Goal: Transaction & Acquisition: Subscribe to service/newsletter

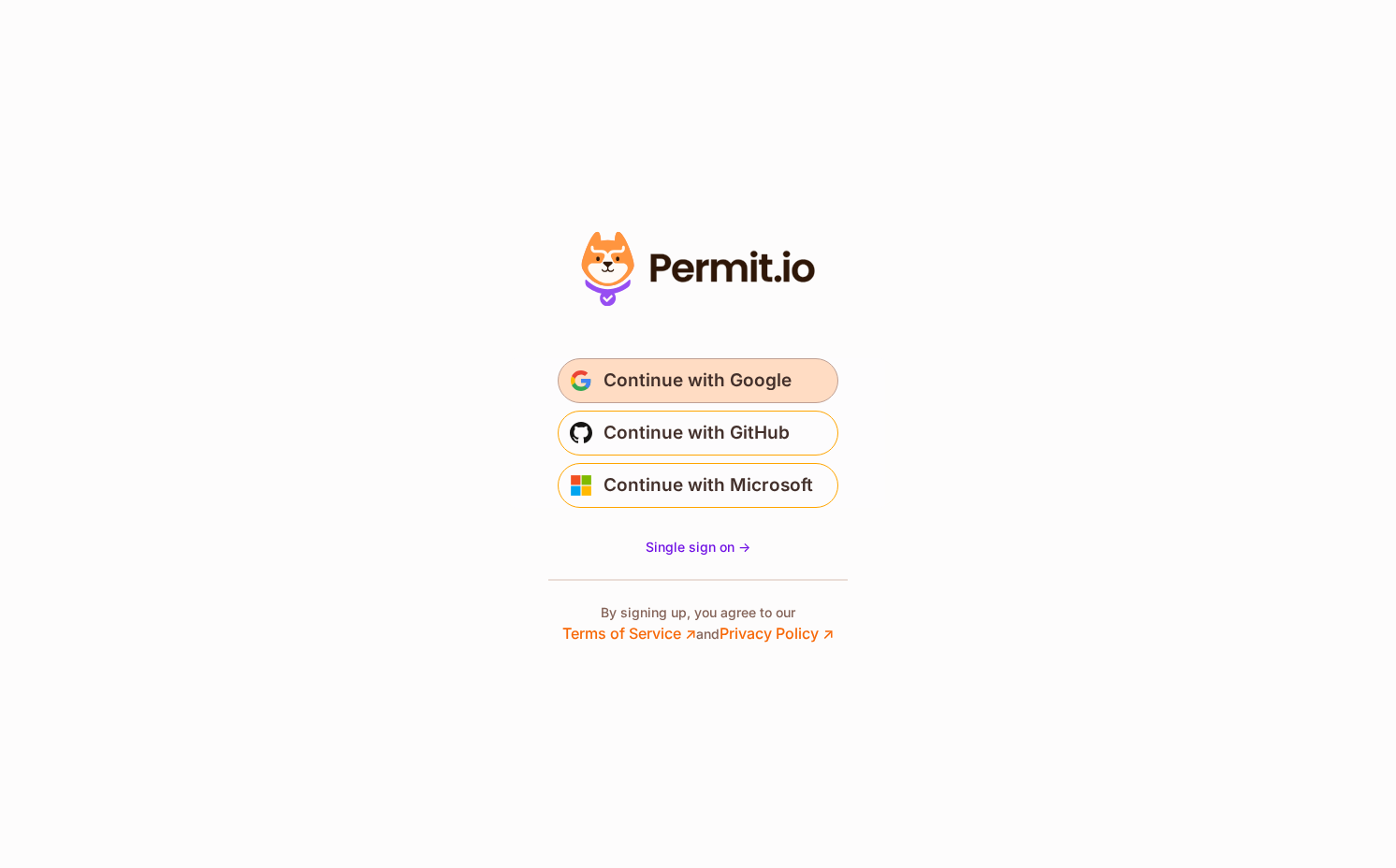
click at [724, 382] on span "Continue with Google" at bounding box center [697, 381] width 188 height 30
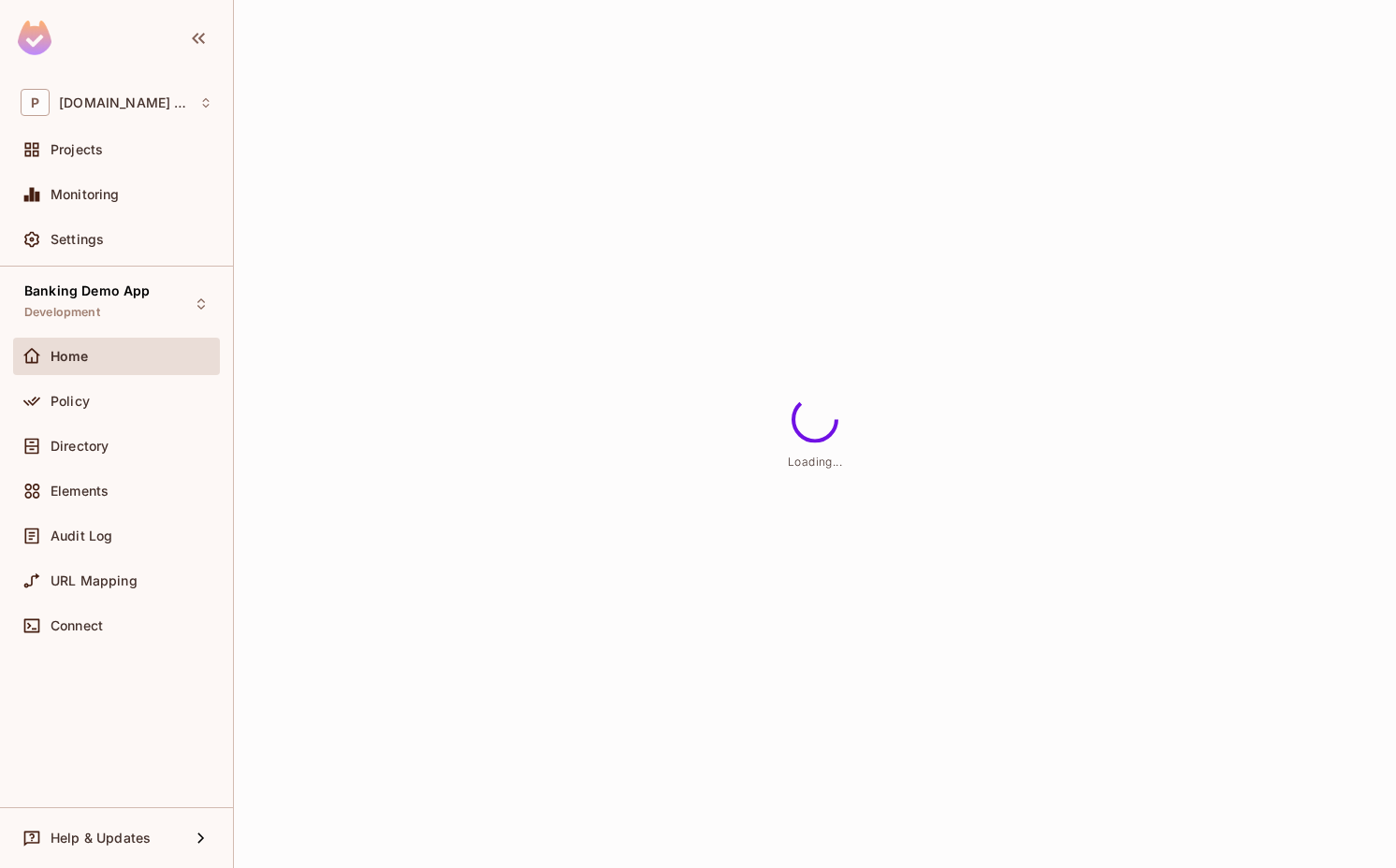
click at [912, 409] on div "Loading..." at bounding box center [815, 434] width 1162 height 868
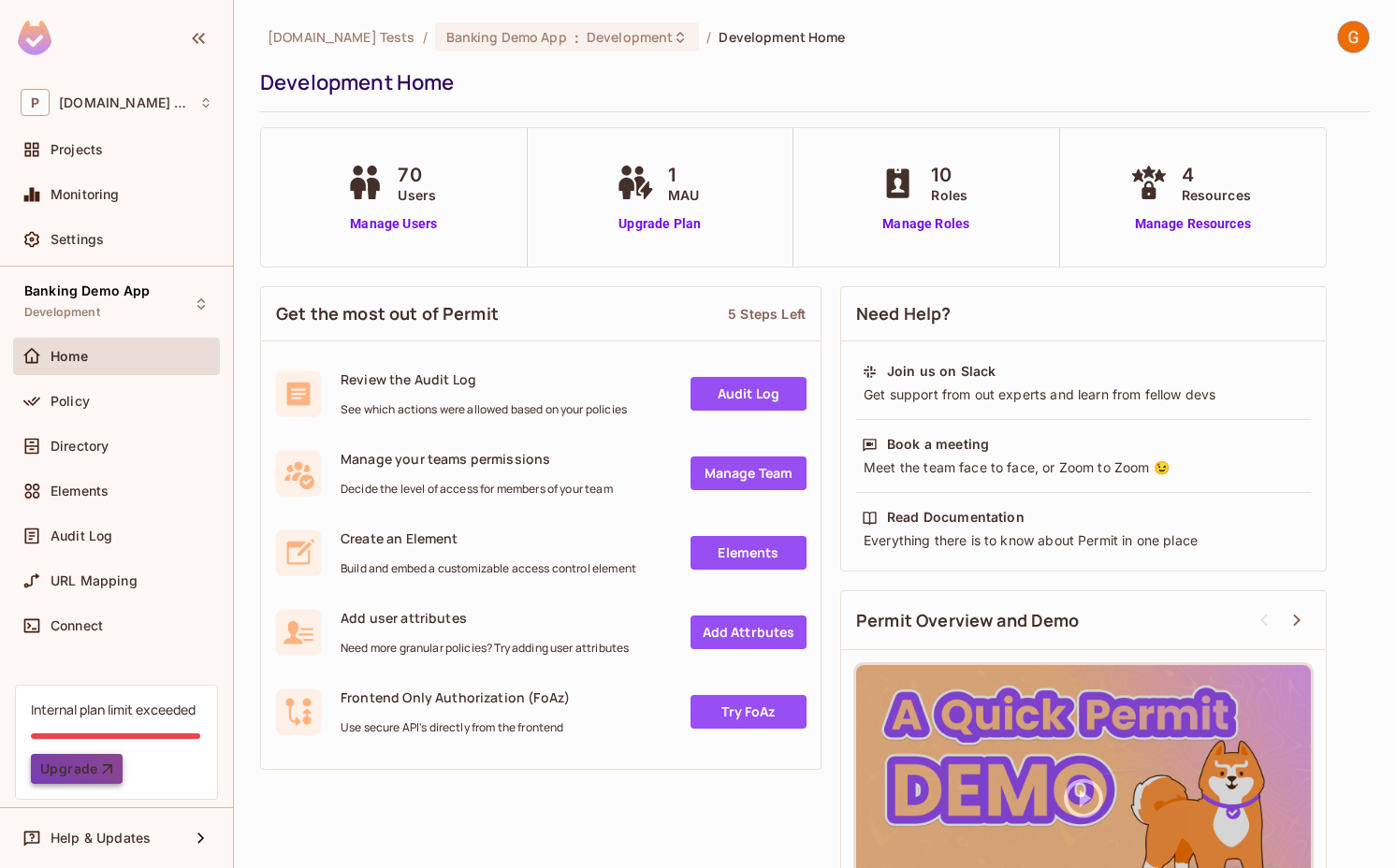
click at [71, 771] on button "Upgrade" at bounding box center [77, 769] width 92 height 30
click at [1353, 38] on img at bounding box center [1353, 37] width 31 height 31
click at [1129, 55] on div "Permit.io Tests / Banking Demo App : Development / Development Home Development…" at bounding box center [814, 66] width 1110 height 92
click at [50, 773] on button "Upgrade" at bounding box center [77, 769] width 92 height 30
click at [125, 718] on div "Internal plan limit exceeded" at bounding box center [113, 709] width 164 height 18
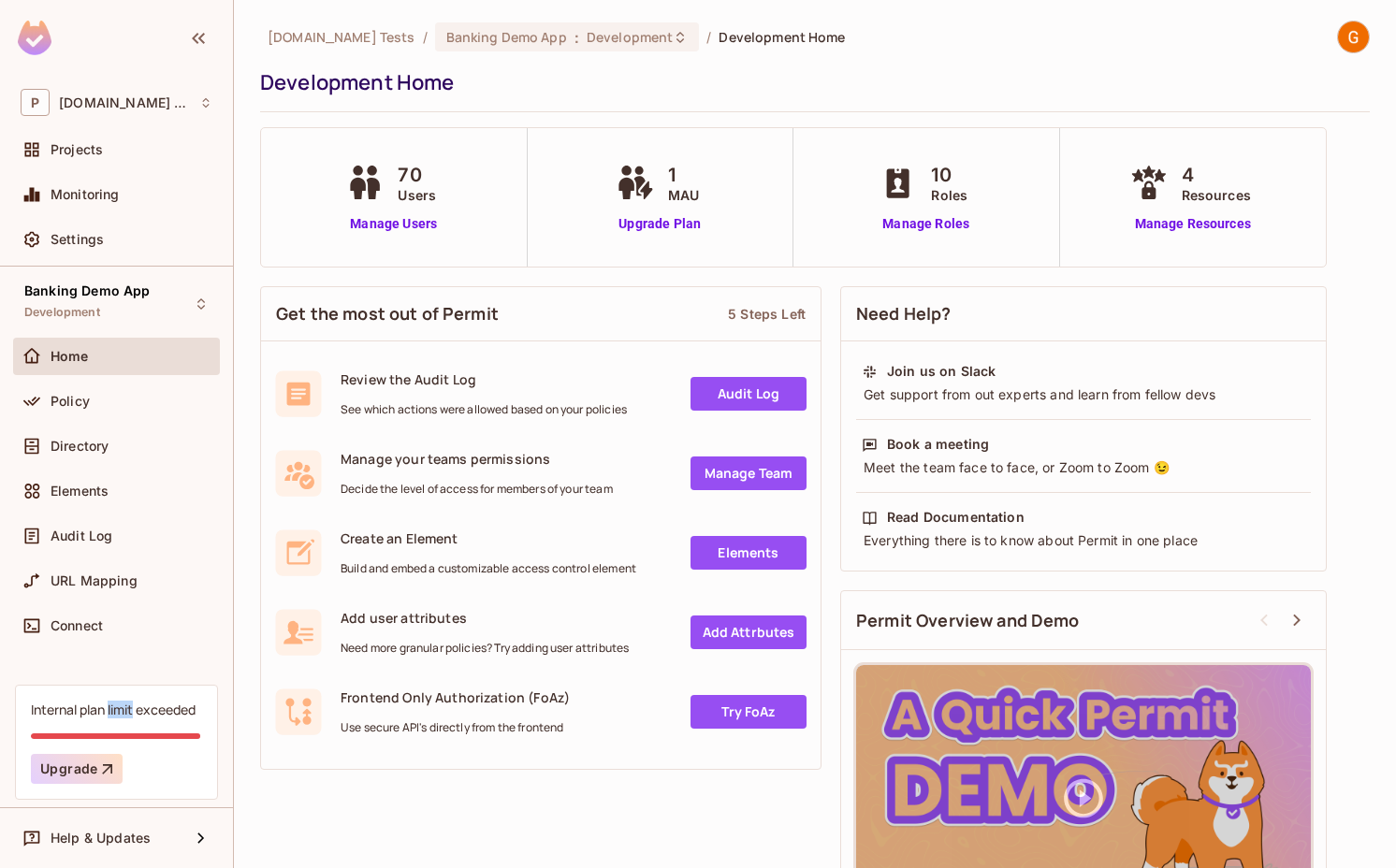
click at [125, 718] on div "Internal plan limit exceeded" at bounding box center [113, 709] width 164 height 18
click at [147, 717] on div "Internal plan limit exceeded" at bounding box center [113, 709] width 164 height 18
click at [76, 766] on button "Upgrade" at bounding box center [77, 769] width 92 height 30
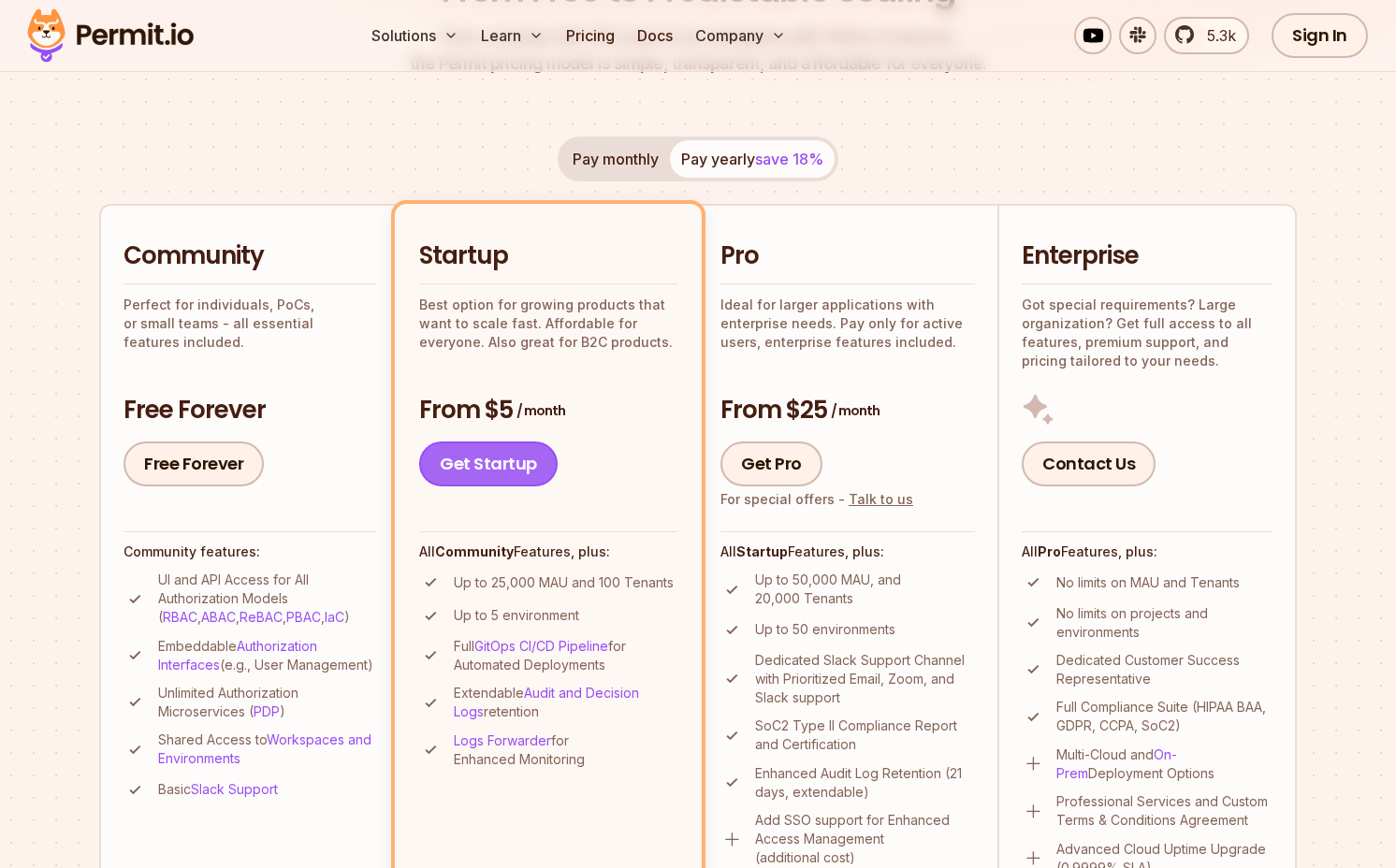
click at [483, 468] on link "Get Startup" at bounding box center [488, 465] width 139 height 45
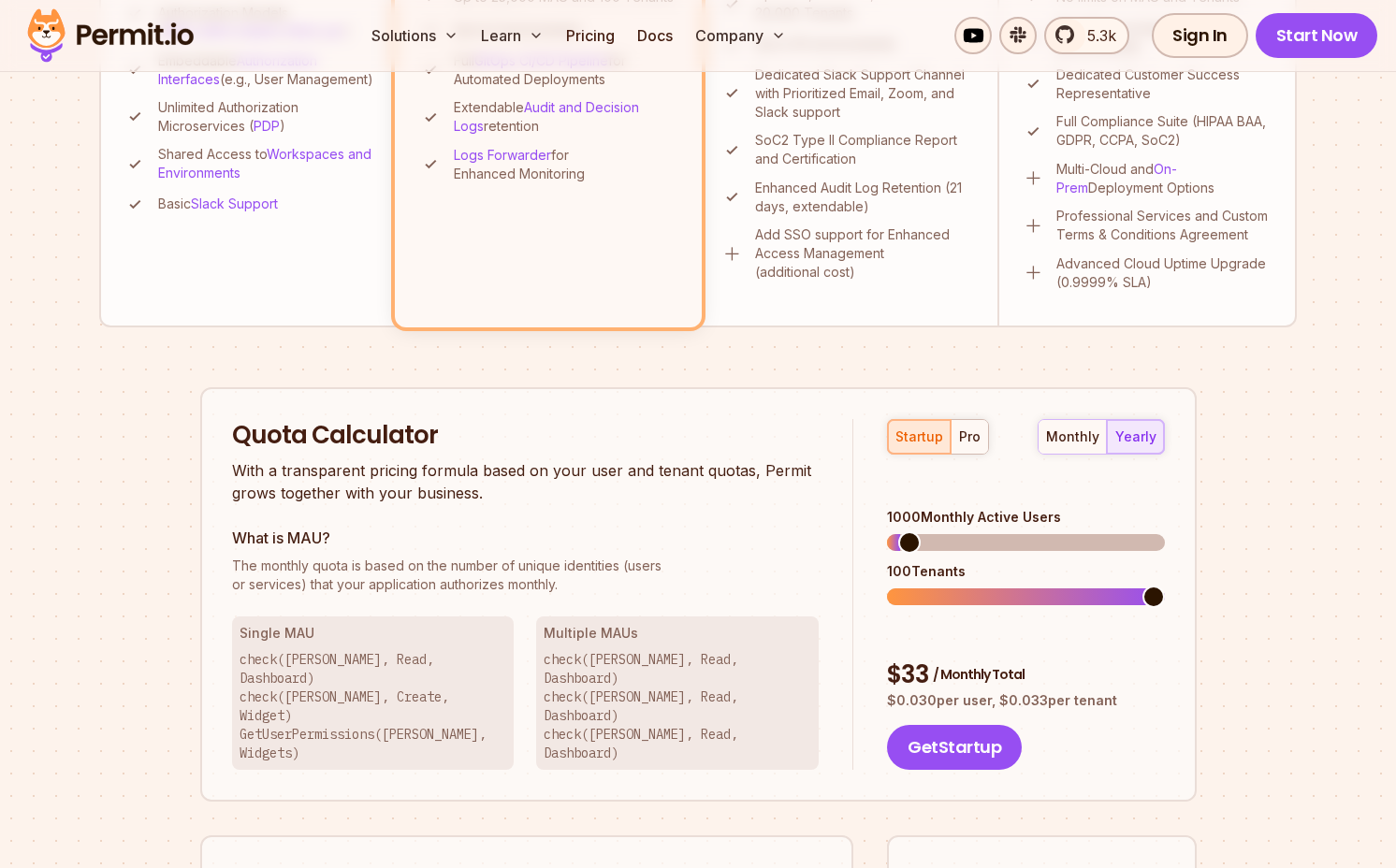
scroll to position [1194, 0]
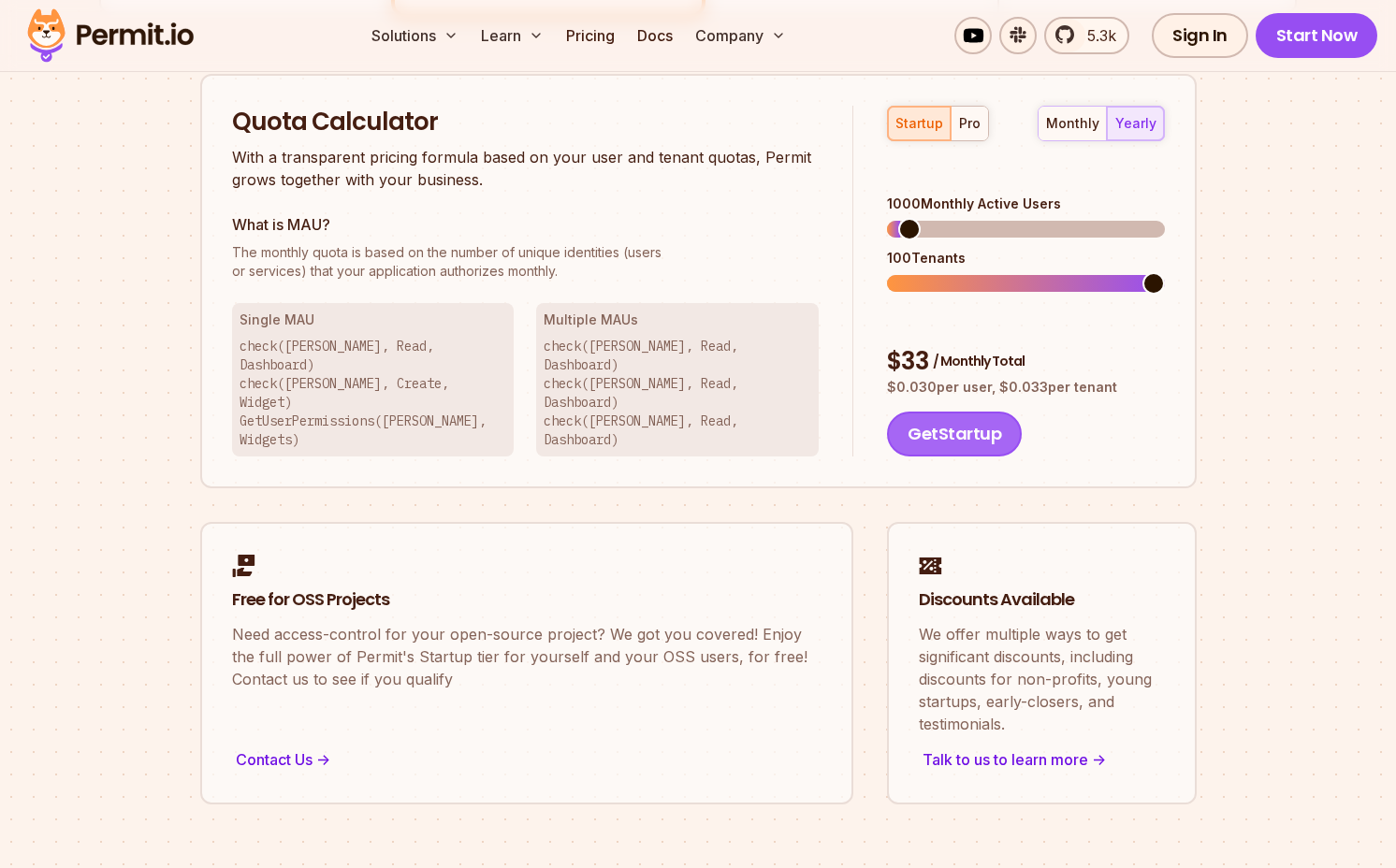
click at [941, 412] on button "Get Startup" at bounding box center [954, 434] width 135 height 45
